Goal: Answer question/provide support

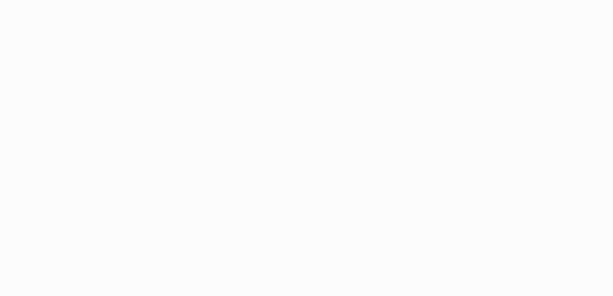
drag, startPoint x: 203, startPoint y: 91, endPoint x: 186, endPoint y: 93, distance: 17.5
click at [203, 91] on html at bounding box center [306, 148] width 613 height 296
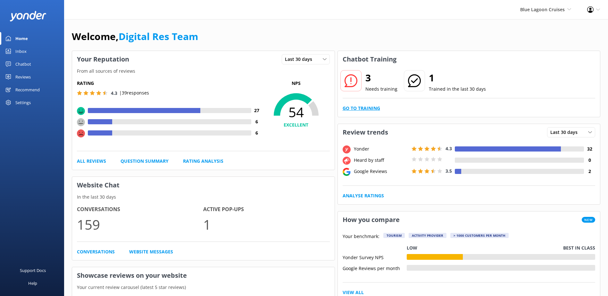
click at [367, 108] on link "Go to Training" at bounding box center [362, 108] width 38 height 7
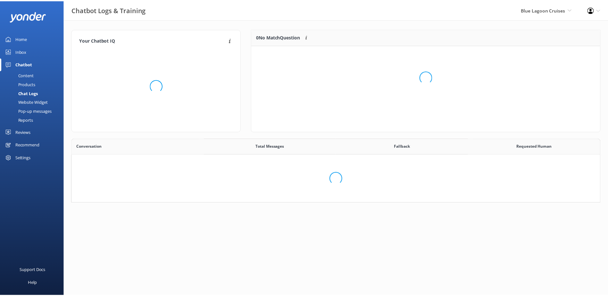
scroll to position [220, 523]
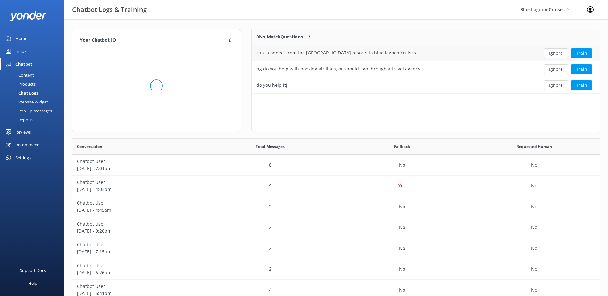
click at [566, 52] on button "Ignore" at bounding box center [556, 53] width 24 height 10
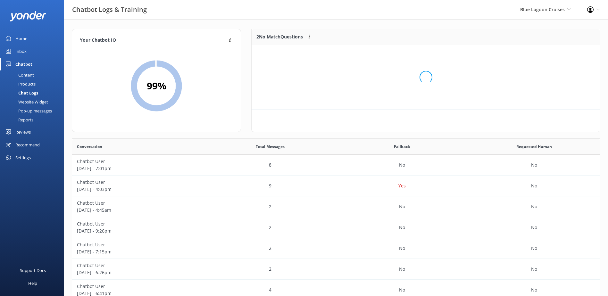
scroll to position [44, 343]
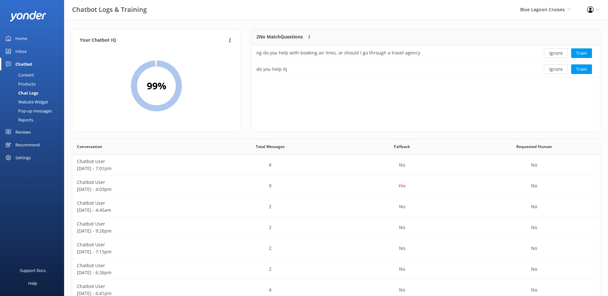
click at [561, 55] on button "Ignore" at bounding box center [556, 53] width 24 height 10
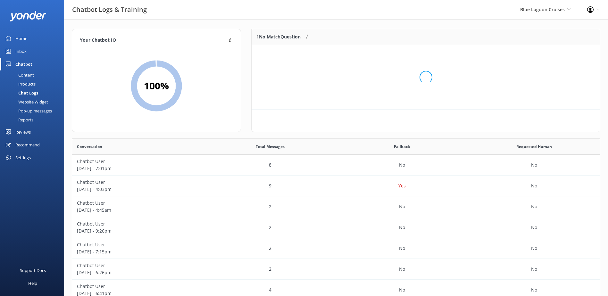
scroll to position [28, 343]
click at [561, 55] on button "Ignore" at bounding box center [556, 53] width 24 height 10
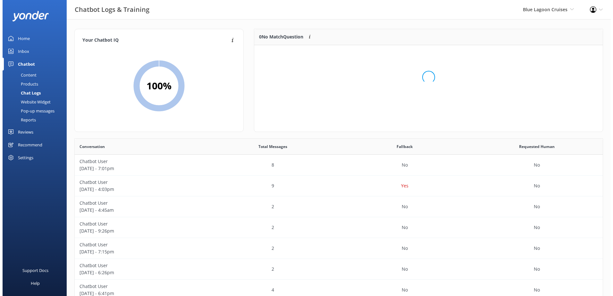
scroll to position [75, 343]
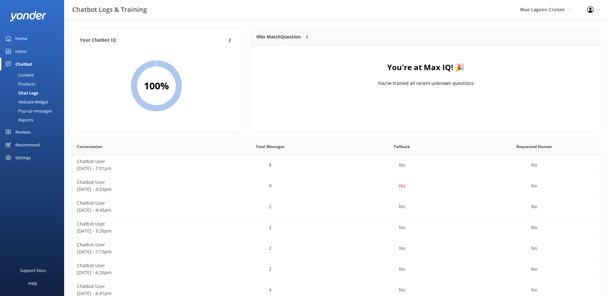
click at [21, 51] on div "Inbox" at bounding box center [20, 51] width 11 height 13
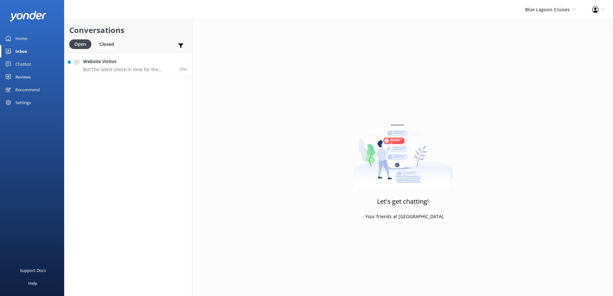
drag, startPoint x: 110, startPoint y: 61, endPoint x: 119, endPoint y: 61, distance: 8.3
click at [110, 61] on h4 "Website Visitor" at bounding box center [128, 61] width 91 height 7
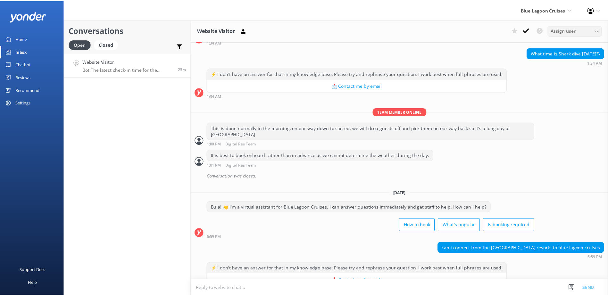
scroll to position [110, 0]
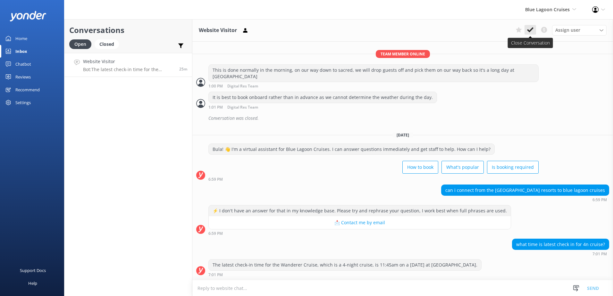
click at [532, 29] on use at bounding box center [530, 29] width 6 height 5
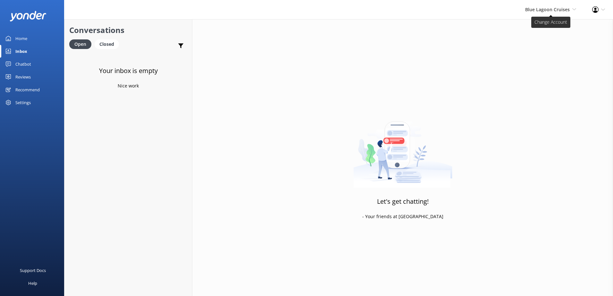
click at [549, 10] on span "Blue Lagoon Cruises" at bounding box center [547, 9] width 45 height 6
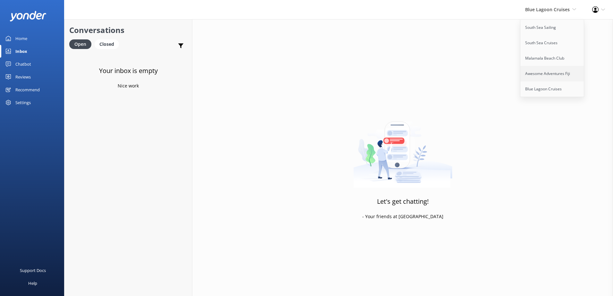
click at [550, 70] on link "Awesome Adventures Fiji" at bounding box center [552, 73] width 64 height 15
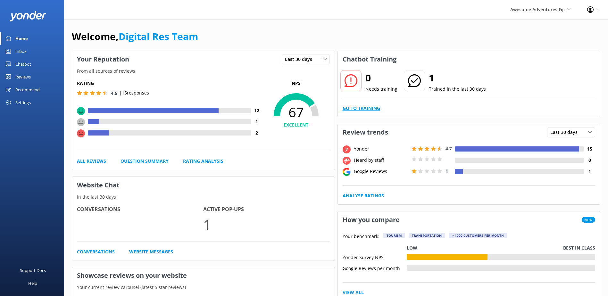
click at [370, 108] on link "Go to Training" at bounding box center [362, 108] width 38 height 7
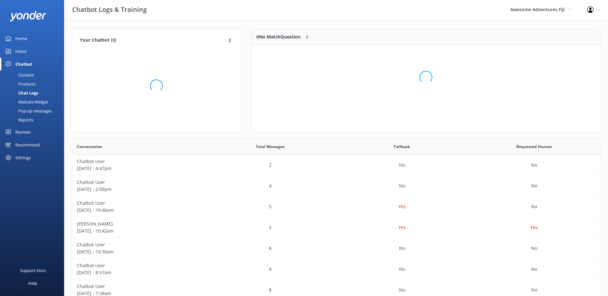
scroll to position [75, 343]
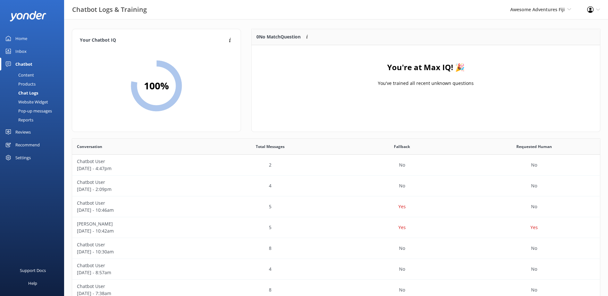
click at [21, 51] on div "Inbox" at bounding box center [20, 51] width 11 height 13
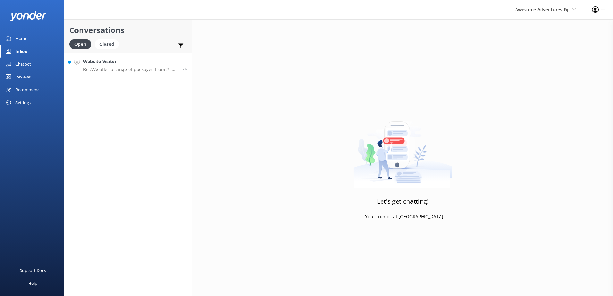
click at [143, 58] on h4 "Website Visitor" at bounding box center [130, 61] width 95 height 7
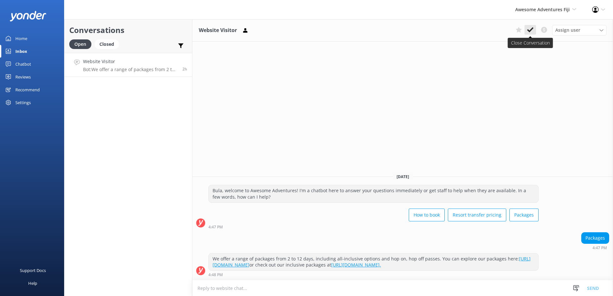
click at [530, 28] on icon at bounding box center [530, 30] width 6 height 6
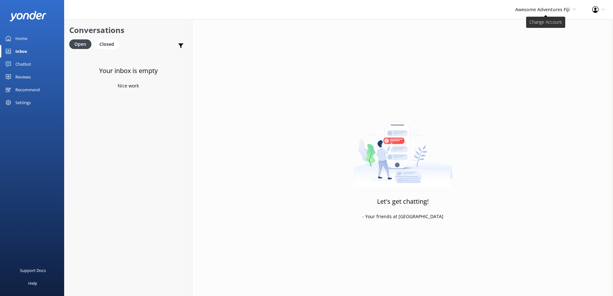
click at [560, 13] on div "Awesome Adventures Fiji South Sea Sailing South Sea Cruises Malamala Beach Club…" at bounding box center [545, 9] width 77 height 19
click at [549, 64] on link "Malamala Beach Club" at bounding box center [552, 58] width 64 height 15
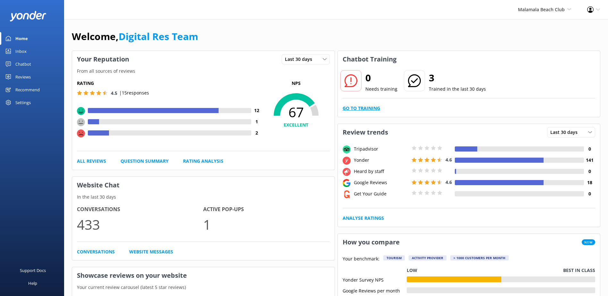
click at [364, 108] on link "Go to Training" at bounding box center [362, 108] width 38 height 7
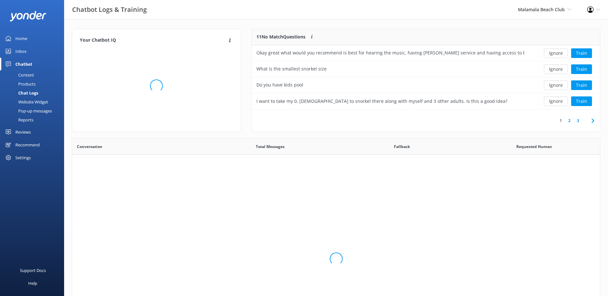
scroll to position [76, 343]
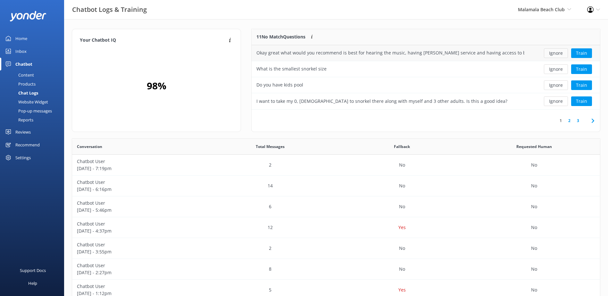
click at [552, 53] on button "Ignore" at bounding box center [556, 53] width 24 height 10
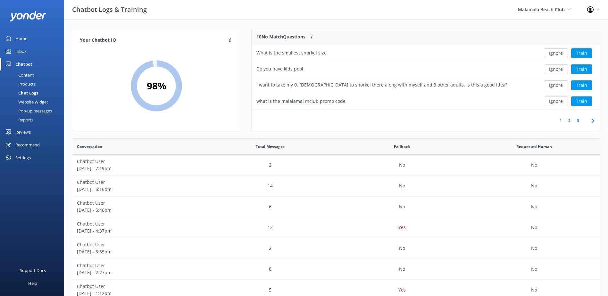
click at [552, 53] on button "Ignore" at bounding box center [556, 53] width 24 height 10
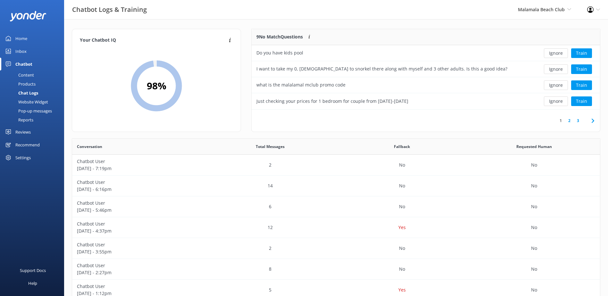
click at [552, 53] on button "Ignore" at bounding box center [556, 53] width 24 height 10
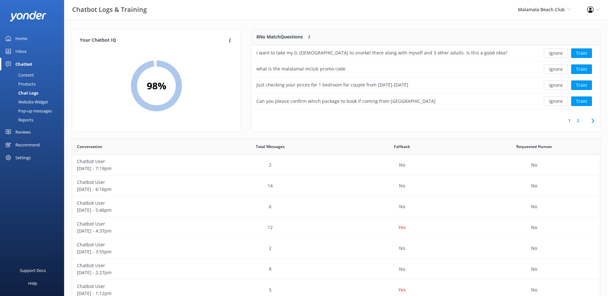
click at [552, 53] on button "Ignore" at bounding box center [556, 53] width 24 height 10
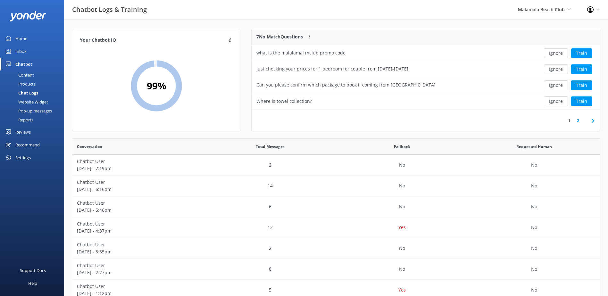
click at [552, 53] on button "Ignore" at bounding box center [556, 53] width 24 height 10
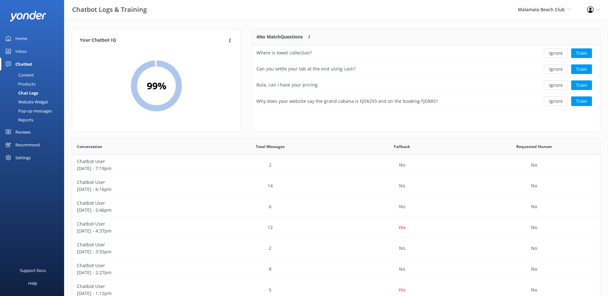
click at [552, 53] on button "Ignore" at bounding box center [556, 53] width 24 height 10
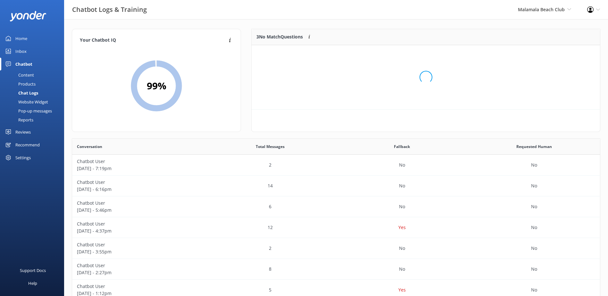
scroll to position [60, 343]
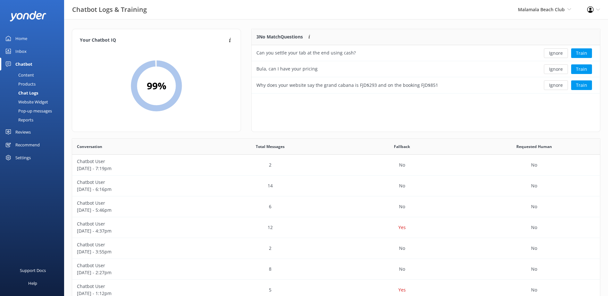
click at [552, 53] on button "Ignore" at bounding box center [556, 53] width 24 height 10
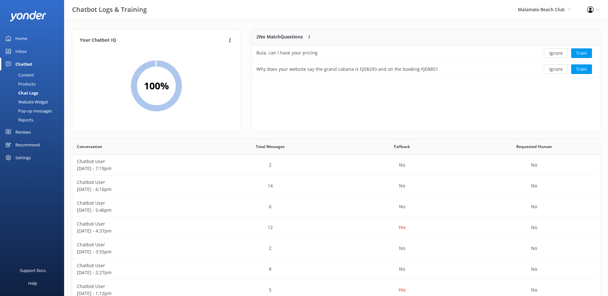
click at [552, 53] on button "Ignore" at bounding box center [556, 53] width 24 height 10
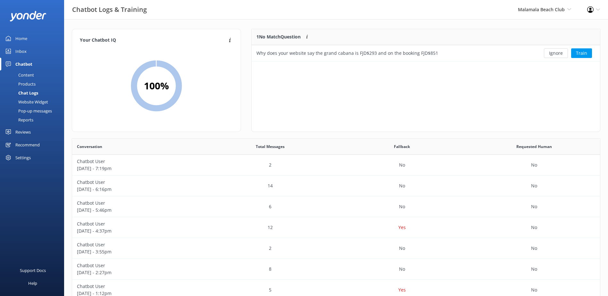
scroll to position [28, 343]
click at [552, 53] on button "Ignore" at bounding box center [556, 53] width 24 height 10
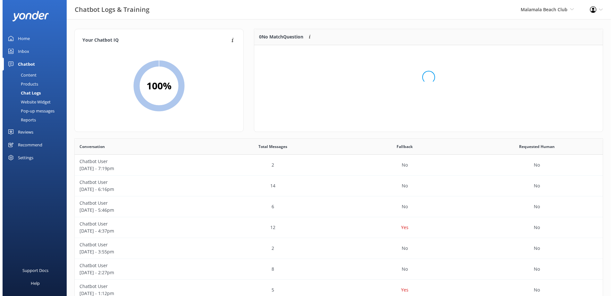
scroll to position [75, 343]
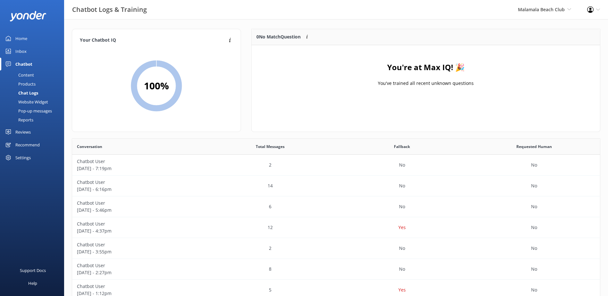
click at [22, 52] on div "Inbox" at bounding box center [20, 51] width 11 height 13
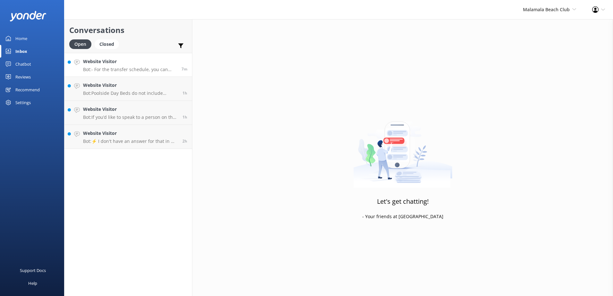
drag, startPoint x: 162, startPoint y: 61, endPoint x: 187, endPoint y: 62, distance: 24.4
click at [162, 61] on h4 "Website Visitor" at bounding box center [130, 61] width 94 height 7
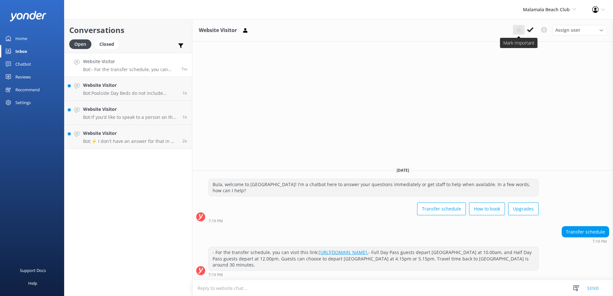
click at [524, 32] on button at bounding box center [519, 30] width 12 height 10
click at [518, 30] on use at bounding box center [519, 30] width 6 height 6
click at [529, 28] on icon at bounding box center [530, 30] width 6 height 6
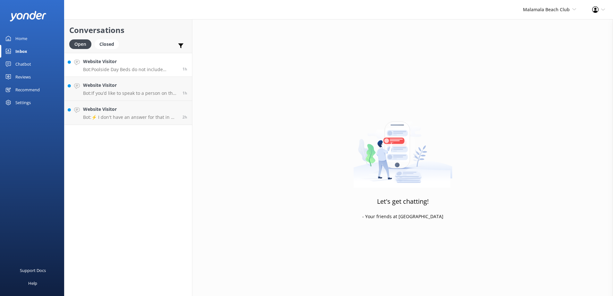
click at [132, 67] on p "Bot: Poolside Day Beds do not include [PERSON_NAME] service. [PERSON_NAME] serv…" at bounding box center [130, 70] width 95 height 6
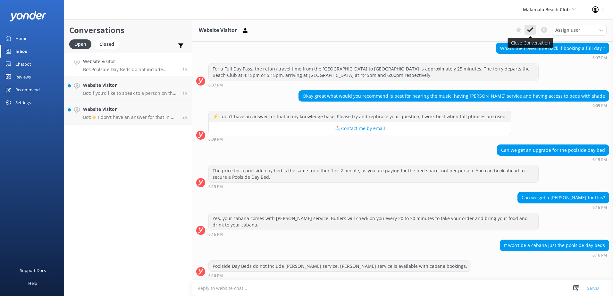
scroll to position [160, 0]
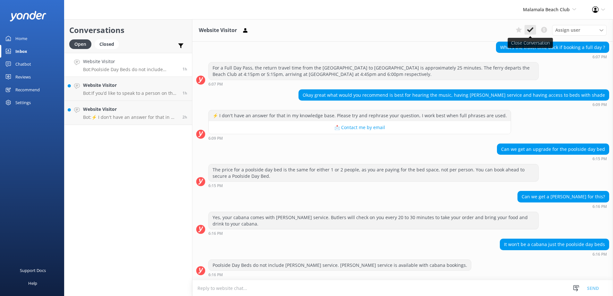
click at [534, 26] on button at bounding box center [531, 30] width 12 height 10
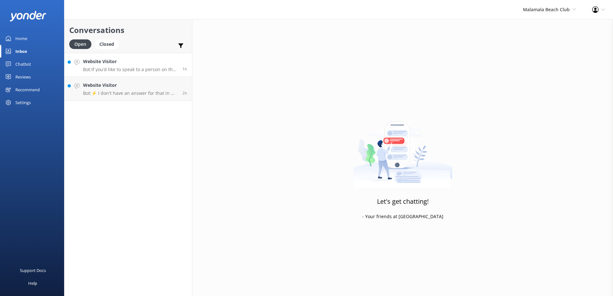
click at [158, 66] on div "Website Visitor Bot: If you’d like to speak to a person on the Malamala Beach C…" at bounding box center [130, 65] width 95 height 14
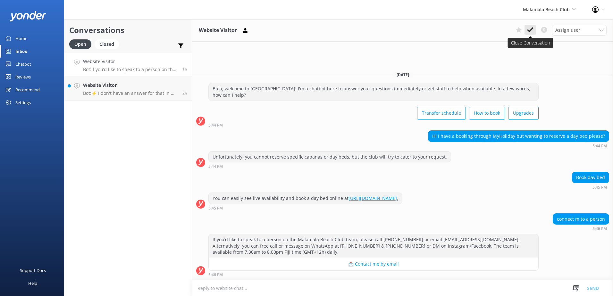
click at [529, 31] on use at bounding box center [530, 29] width 6 height 5
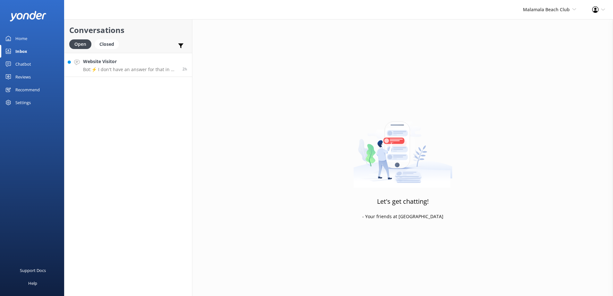
drag, startPoint x: 149, startPoint y: 58, endPoint x: 180, endPoint y: 56, distance: 30.2
click at [150, 58] on h4 "Website Visitor" at bounding box center [130, 61] width 95 height 7
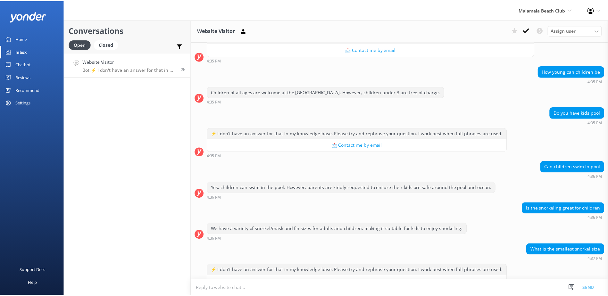
scroll to position [119, 0]
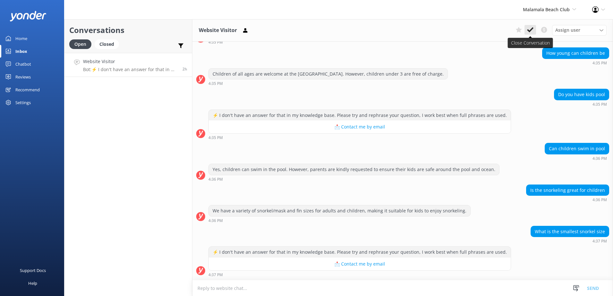
click at [531, 27] on icon at bounding box center [530, 30] width 6 height 6
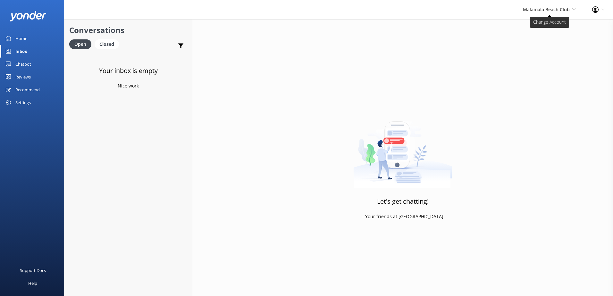
click at [560, 11] on span "Malamala Beach Club" at bounding box center [546, 9] width 47 height 6
click at [20, 63] on div "Chatbot" at bounding box center [23, 64] width 16 height 13
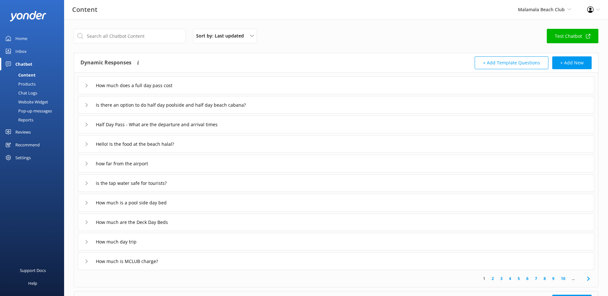
click at [24, 92] on div "Chat Logs" at bounding box center [20, 92] width 33 height 9
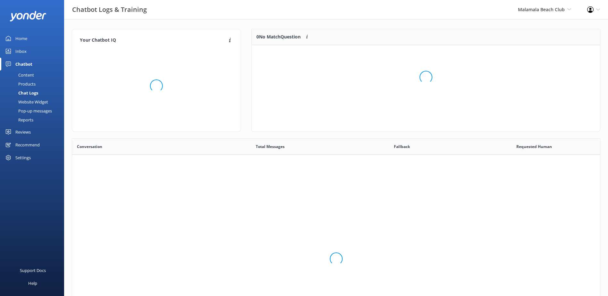
scroll to position [220, 523]
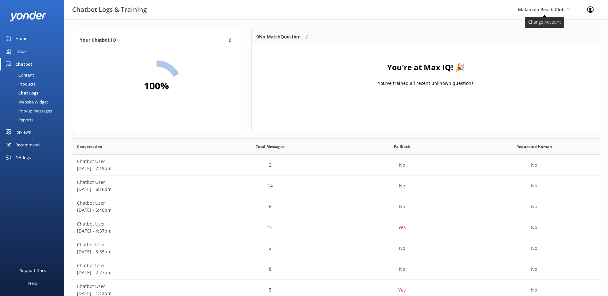
click at [553, 12] on span "Malamala Beach Club" at bounding box center [541, 9] width 47 height 6
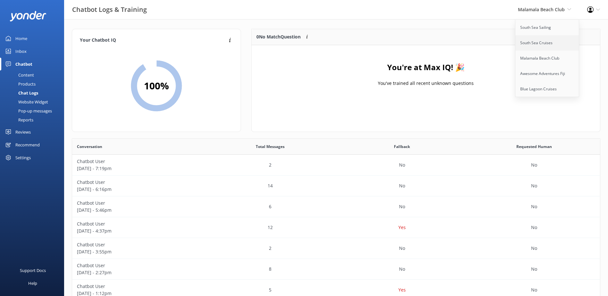
click at [545, 41] on link "South Sea Cruises" at bounding box center [548, 42] width 64 height 15
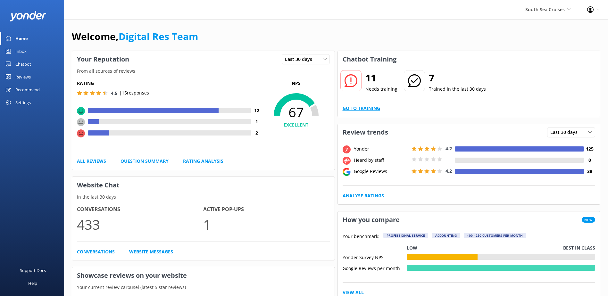
click at [358, 108] on link "Go to Training" at bounding box center [362, 108] width 38 height 7
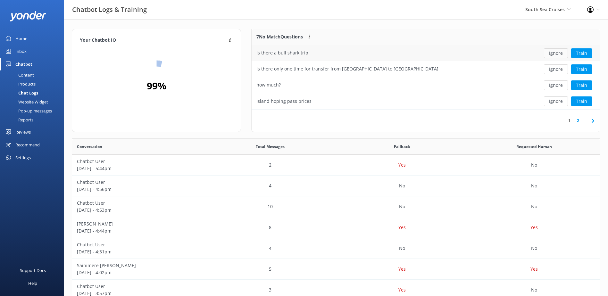
click at [559, 54] on button "Ignore" at bounding box center [556, 53] width 24 height 10
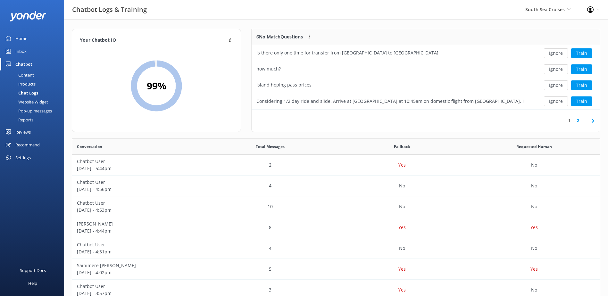
click at [559, 54] on button "Ignore" at bounding box center [556, 53] width 24 height 10
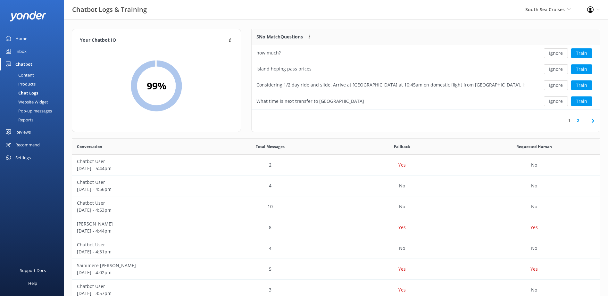
click at [559, 54] on button "Ignore" at bounding box center [556, 53] width 24 height 10
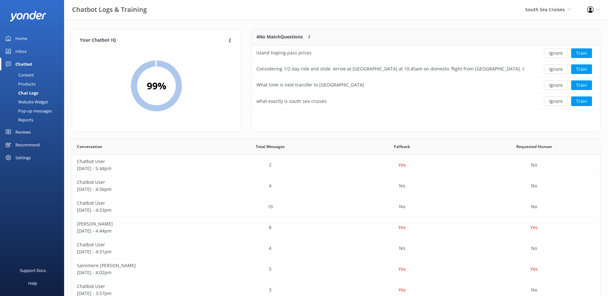
click at [559, 54] on button "Ignore" at bounding box center [556, 53] width 24 height 10
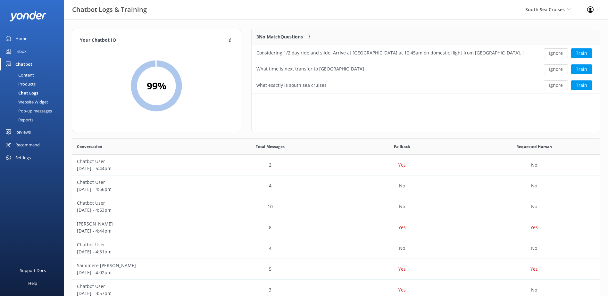
click at [559, 54] on button "Ignore" at bounding box center [556, 53] width 24 height 10
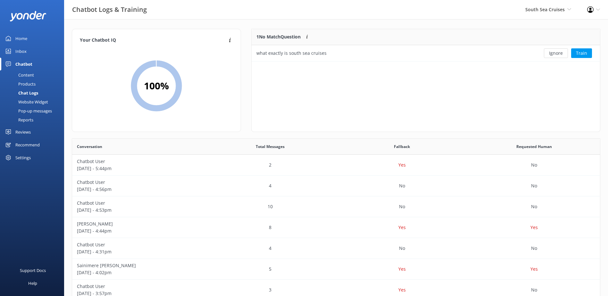
click at [558, 54] on button "Ignore" at bounding box center [556, 53] width 24 height 10
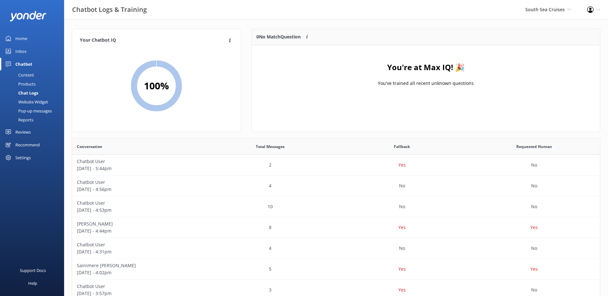
click at [20, 50] on div "Inbox" at bounding box center [20, 51] width 11 height 13
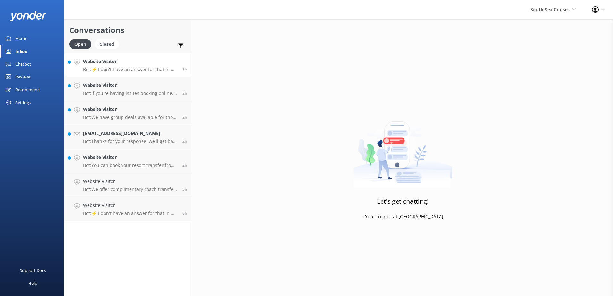
click at [164, 60] on h4 "Website Visitor" at bounding box center [130, 61] width 95 height 7
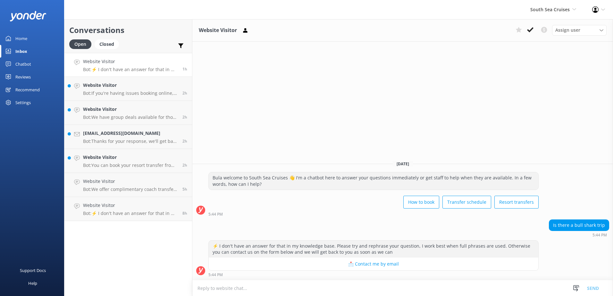
click at [303, 285] on textarea at bounding box center [402, 289] width 421 height 16
type textarea "For Bull Shark trips, please contact and liaise directly with Barefoot [GEOGRAP…"
click at [596, 289] on button "Send" at bounding box center [593, 288] width 24 height 16
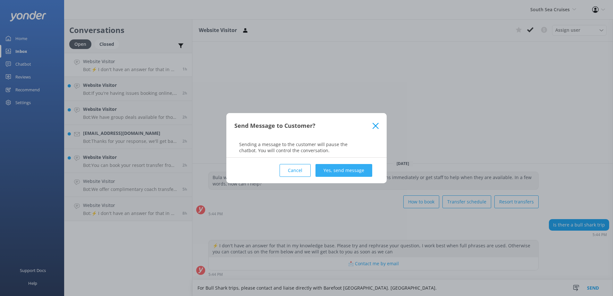
click at [329, 170] on button "Yes, send message" at bounding box center [344, 170] width 57 height 13
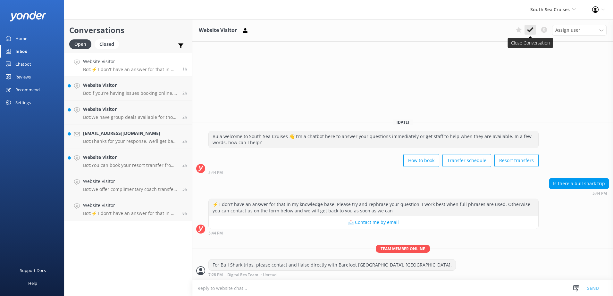
click at [531, 25] on button at bounding box center [531, 30] width 12 height 10
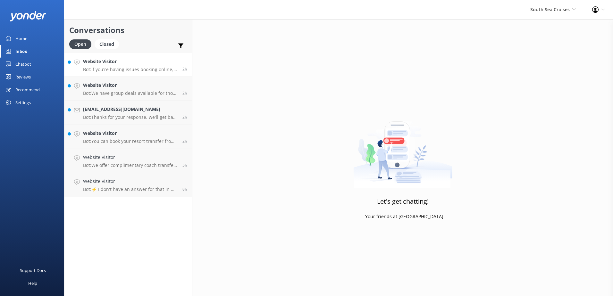
click at [158, 66] on div "Website Visitor Bot: If you're having issues booking online, please contact the…" at bounding box center [130, 65] width 95 height 14
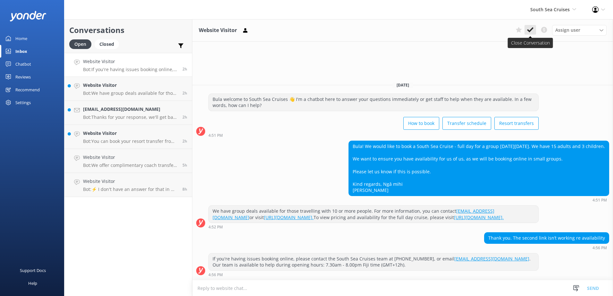
click at [528, 27] on icon at bounding box center [530, 30] width 6 height 6
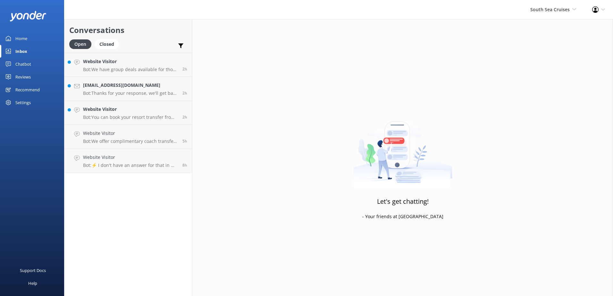
click at [172, 63] on h4 "Website Visitor" at bounding box center [130, 61] width 95 height 7
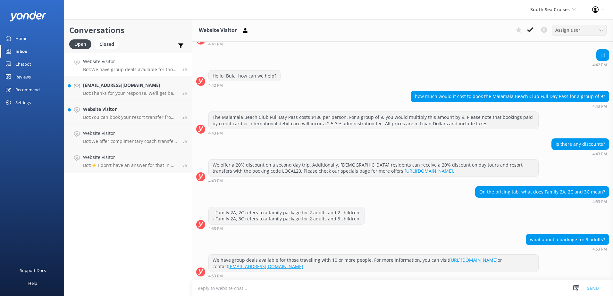
scroll to position [58, 0]
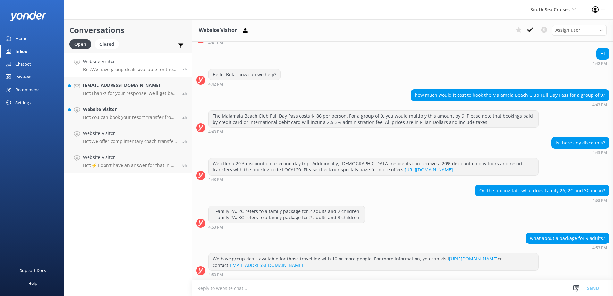
click at [529, 32] on icon at bounding box center [530, 30] width 6 height 6
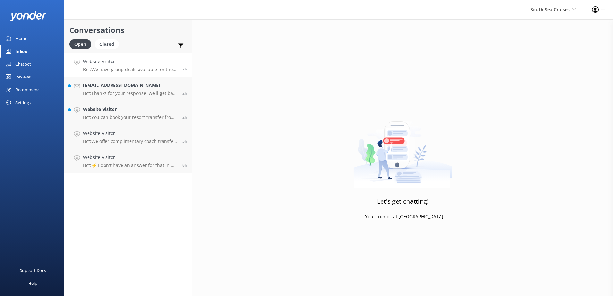
click at [141, 63] on h4 "Website Visitor" at bounding box center [130, 61] width 95 height 7
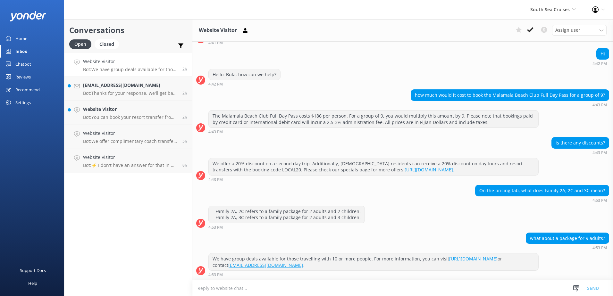
scroll to position [72, 0]
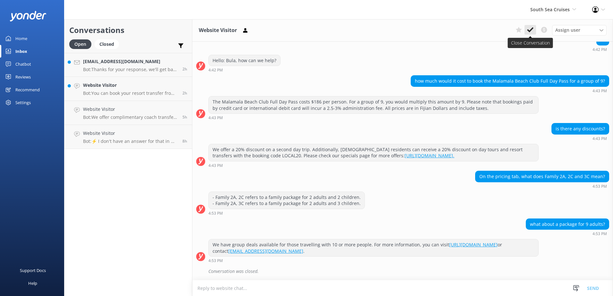
click at [528, 28] on icon at bounding box center [530, 30] width 6 height 6
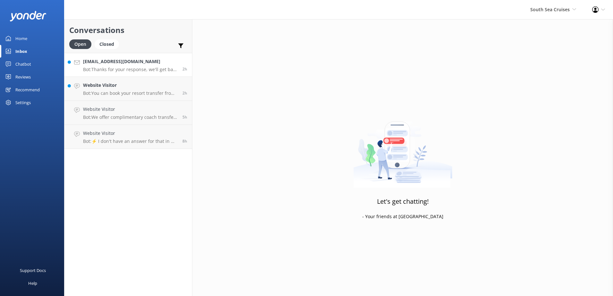
click at [158, 59] on h4 "[EMAIL_ADDRESS][DOMAIN_NAME]" at bounding box center [130, 61] width 95 height 7
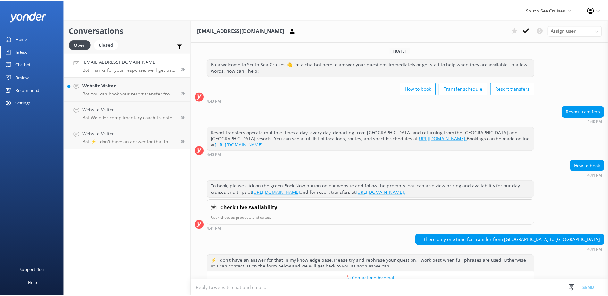
scroll to position [100, 0]
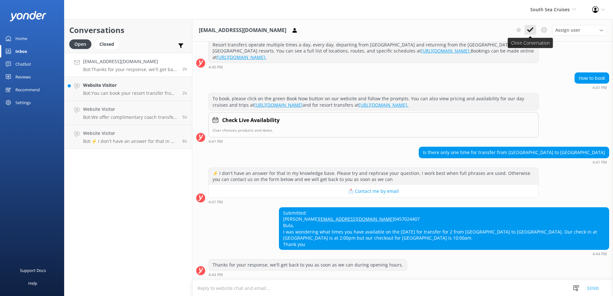
click at [532, 27] on icon at bounding box center [530, 30] width 6 height 6
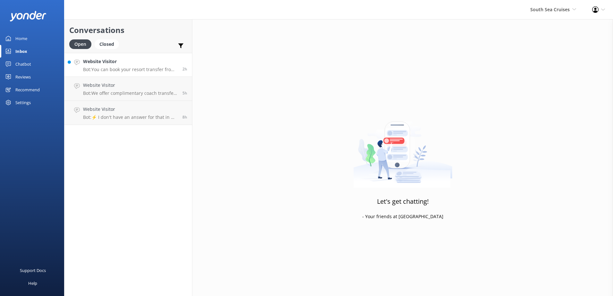
drag, startPoint x: 167, startPoint y: 59, endPoint x: 171, endPoint y: 62, distance: 5.3
click at [165, 62] on h4 "Website Visitor" at bounding box center [130, 61] width 95 height 7
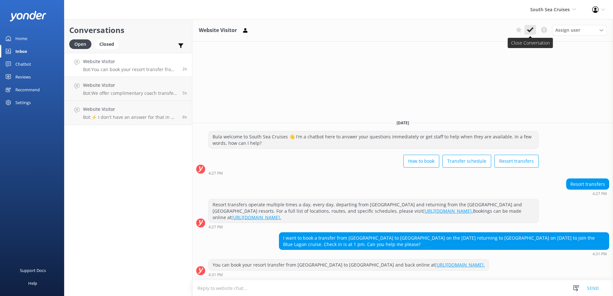
click at [531, 27] on icon at bounding box center [530, 30] width 6 height 6
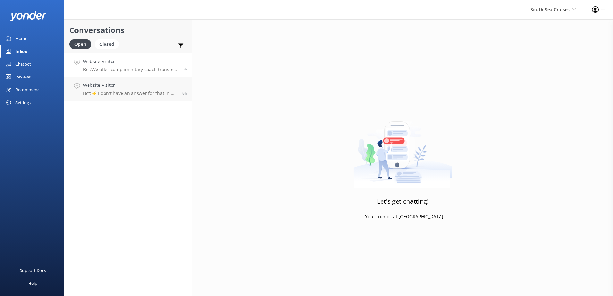
click at [166, 61] on h4 "Website Visitor" at bounding box center [130, 61] width 95 height 7
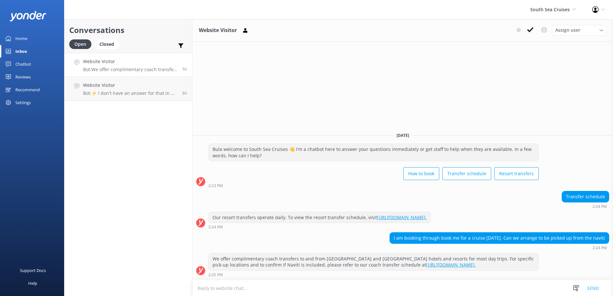
click at [534, 30] on button at bounding box center [531, 30] width 12 height 10
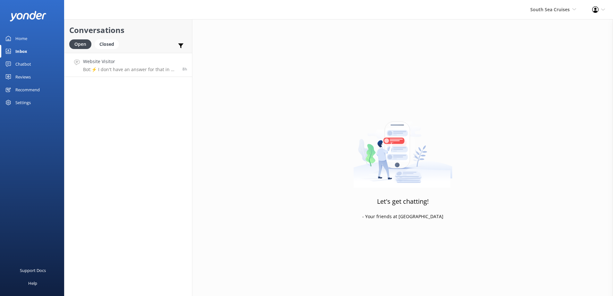
drag, startPoint x: 152, startPoint y: 66, endPoint x: 155, endPoint y: 65, distance: 3.3
click at [152, 66] on div "Website Visitor Bot: ⚡ I don't have an answer for that in my knowledge base. Pl…" at bounding box center [130, 65] width 95 height 14
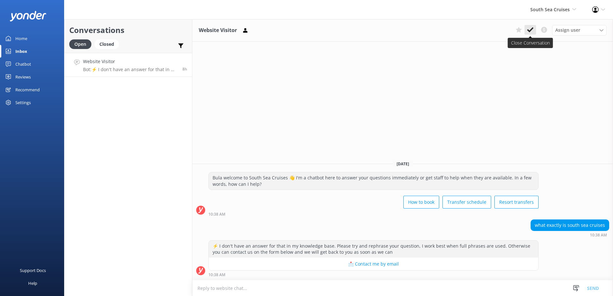
click at [530, 30] on use at bounding box center [530, 29] width 6 height 5
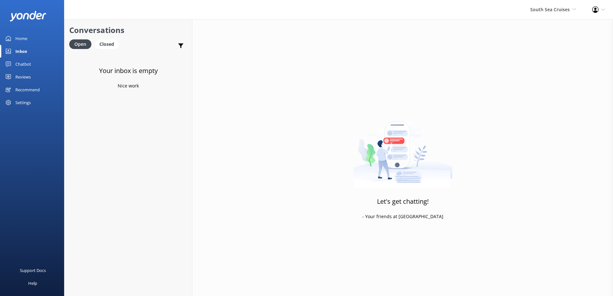
click at [17, 41] on div "Home" at bounding box center [21, 38] width 12 height 13
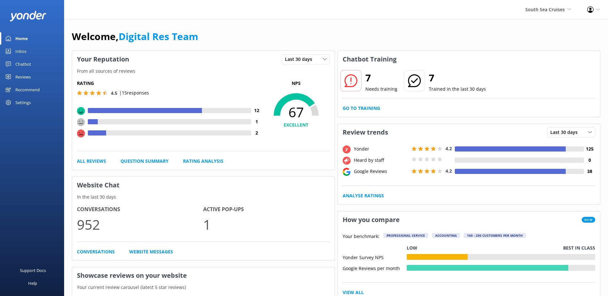
click at [24, 41] on div "Home" at bounding box center [21, 38] width 13 height 13
click at [366, 109] on link "Go to Training" at bounding box center [362, 108] width 38 height 7
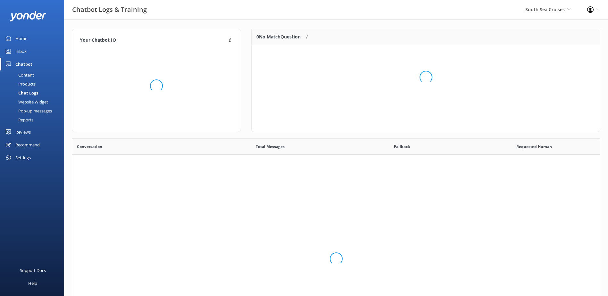
scroll to position [220, 523]
